Goal: Task Accomplishment & Management: Use online tool/utility

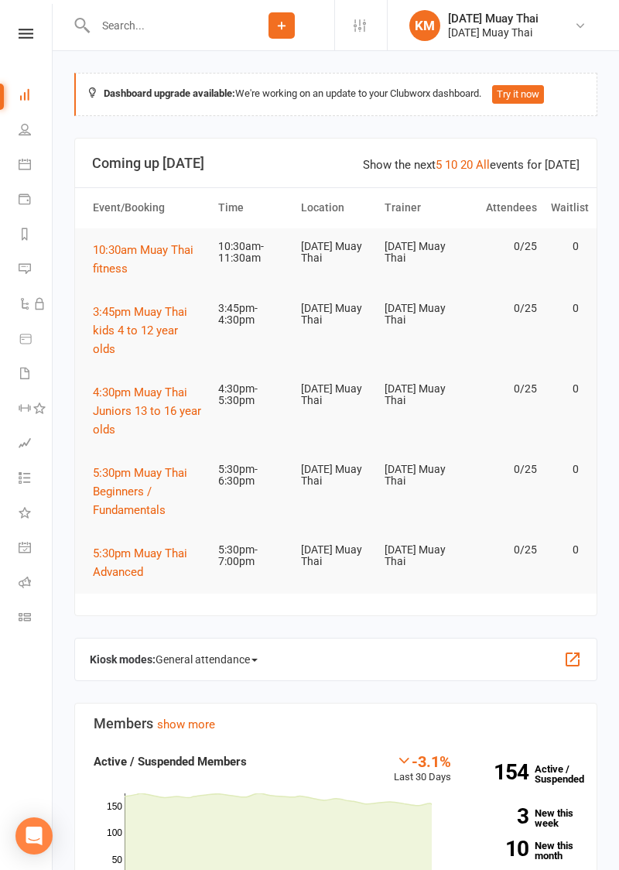
scroll to position [468, 0]
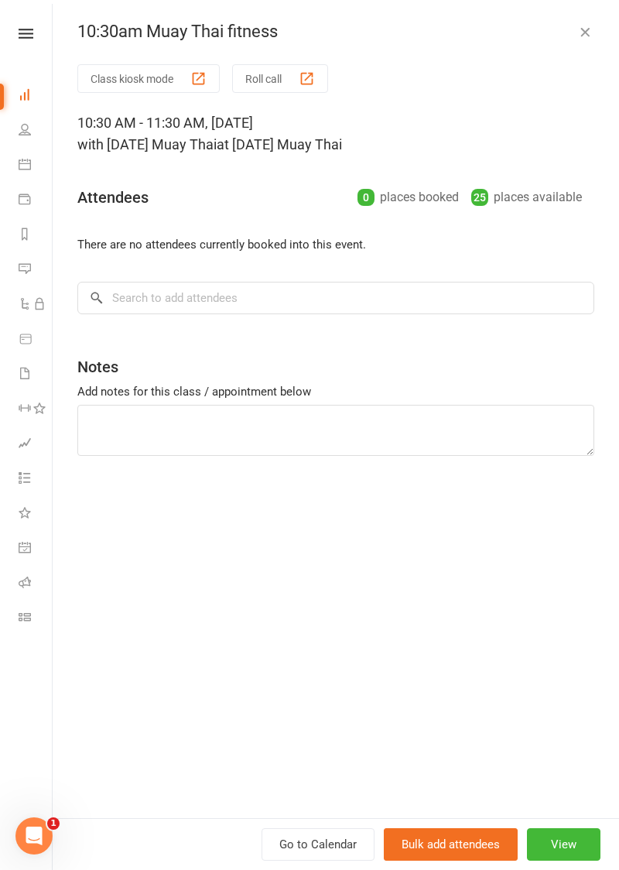
scroll to position [0, 0]
click at [128, 73] on button "Class kiosk mode" at bounding box center [148, 78] width 142 height 29
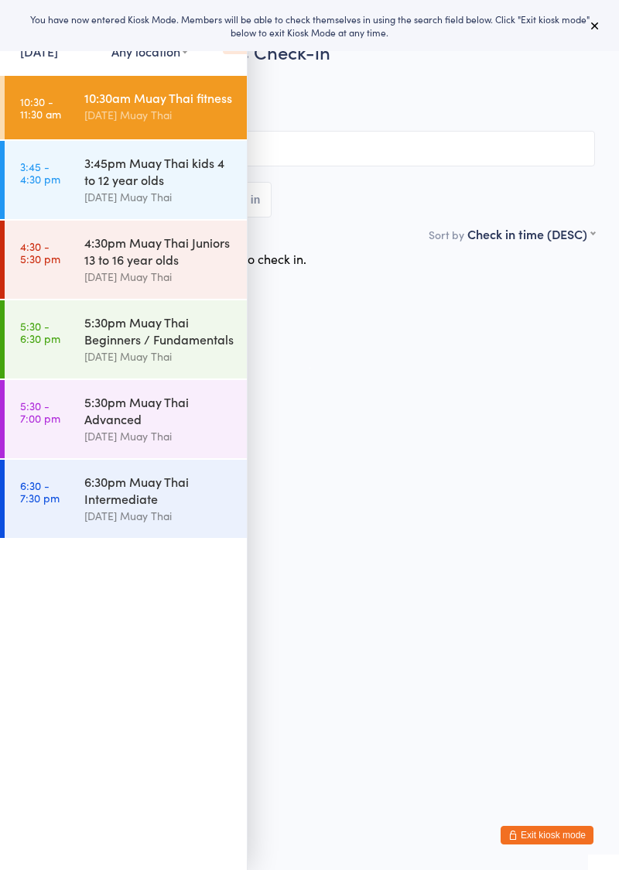
click at [235, 51] on icon at bounding box center [235, 38] width 24 height 33
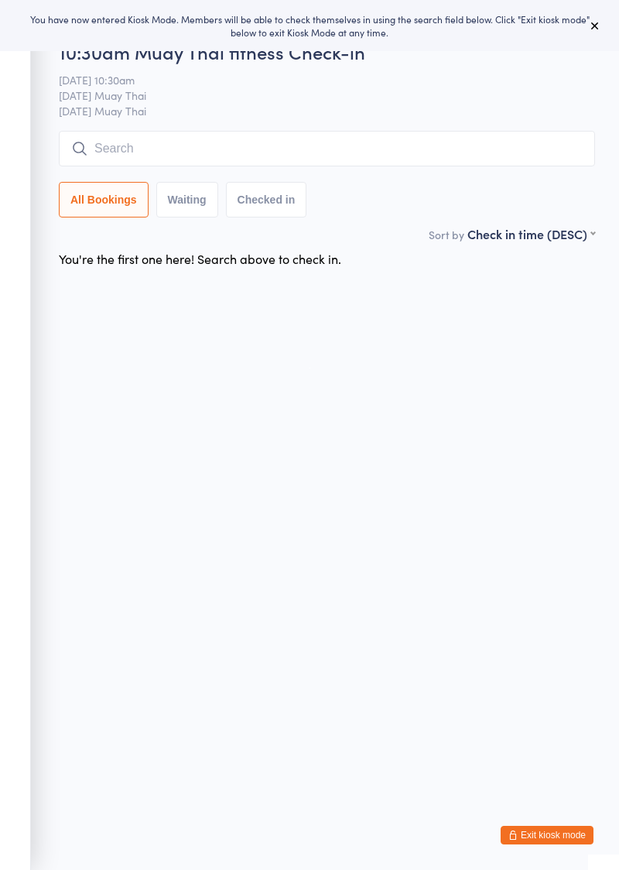
click at [302, 150] on input "search" at bounding box center [327, 149] width 536 height 36
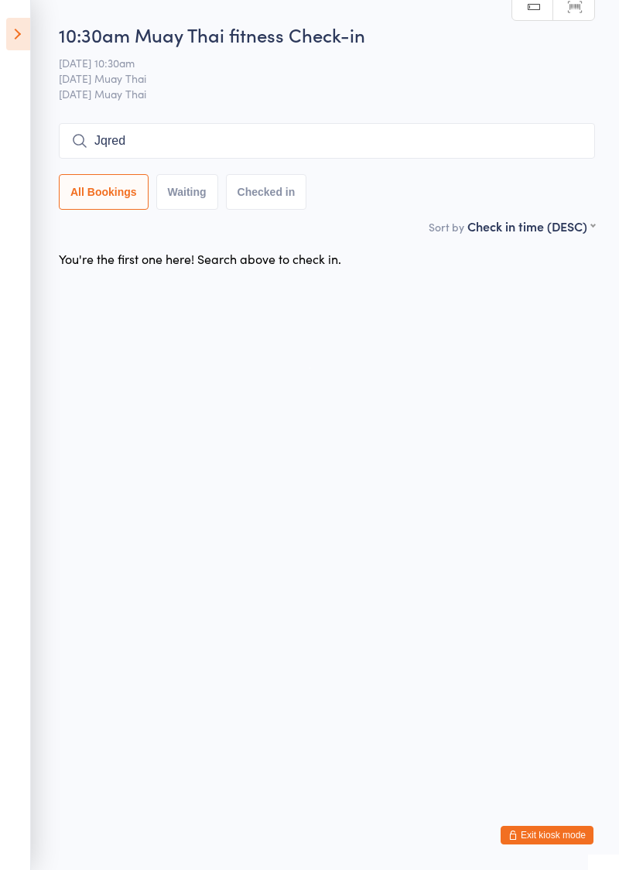
type input "Jqred"
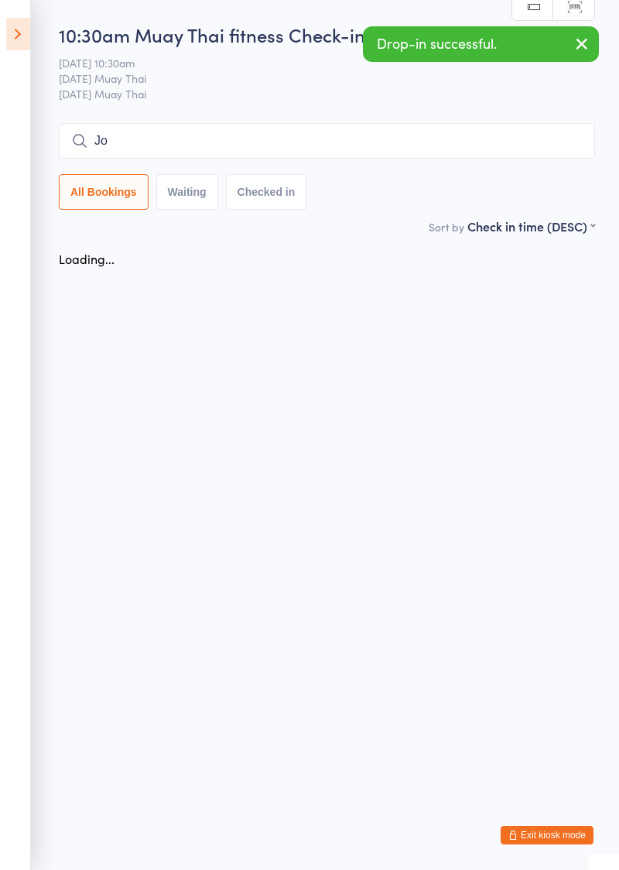
type input "Jo"
